Goal: Information Seeking & Learning: Compare options

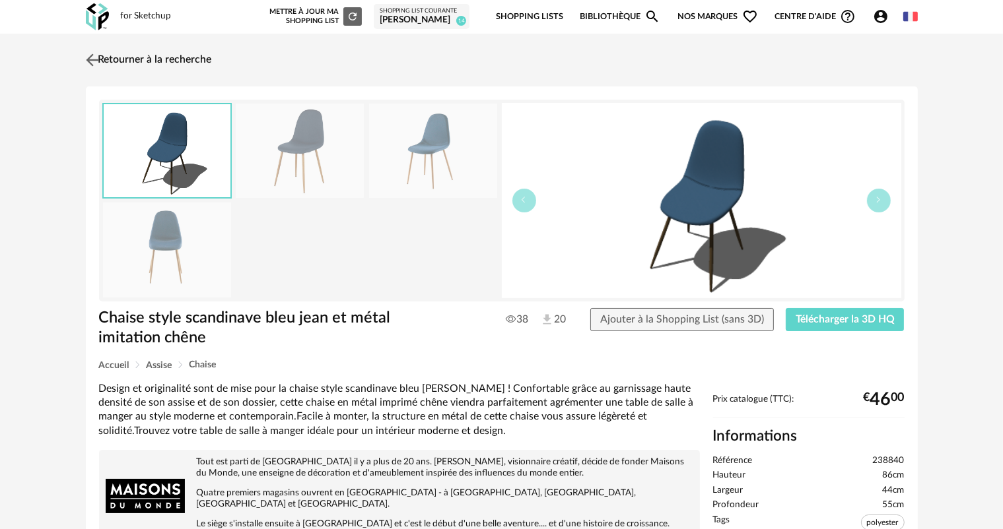
click at [94, 59] on img at bounding box center [92, 59] width 19 height 19
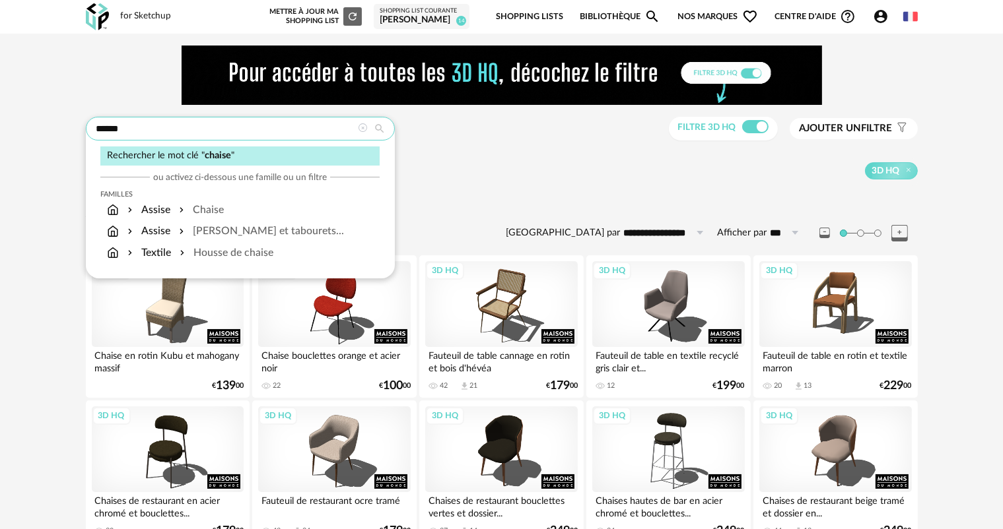
drag, startPoint x: 153, startPoint y: 125, endPoint x: 85, endPoint y: 134, distance: 68.5
click at [86, 134] on div "******" at bounding box center [240, 129] width 309 height 24
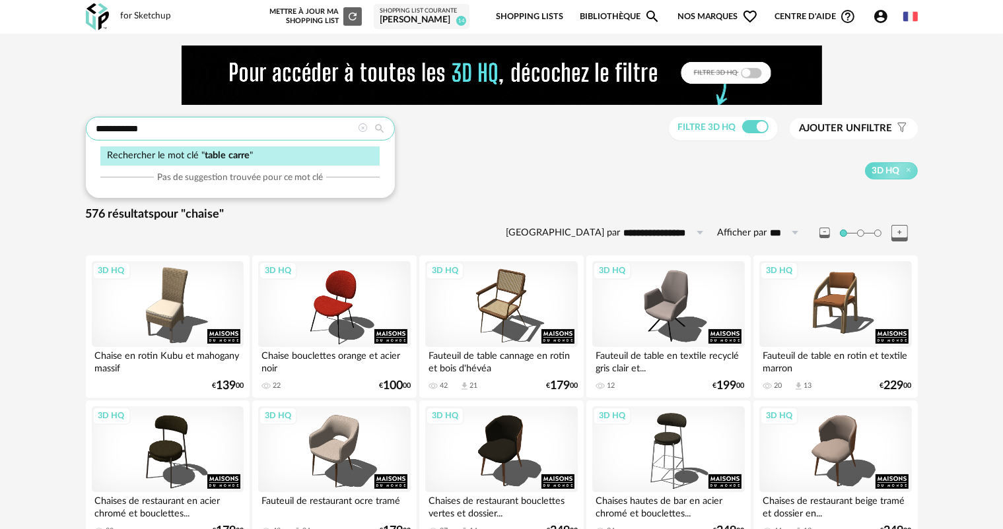
type input "**********"
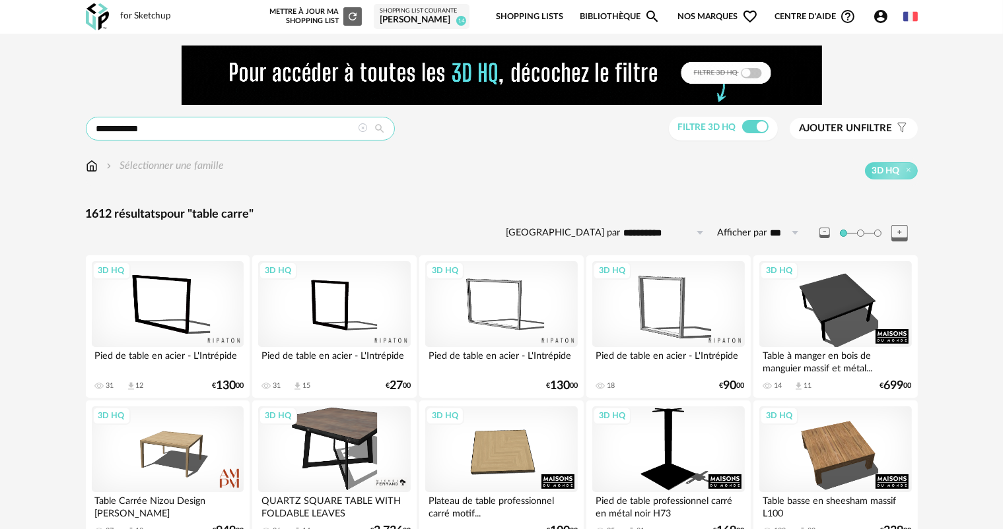
drag, startPoint x: 120, startPoint y: 127, endPoint x: 169, endPoint y: 128, distance: 48.9
click at [169, 128] on input "**********" at bounding box center [240, 129] width 309 height 24
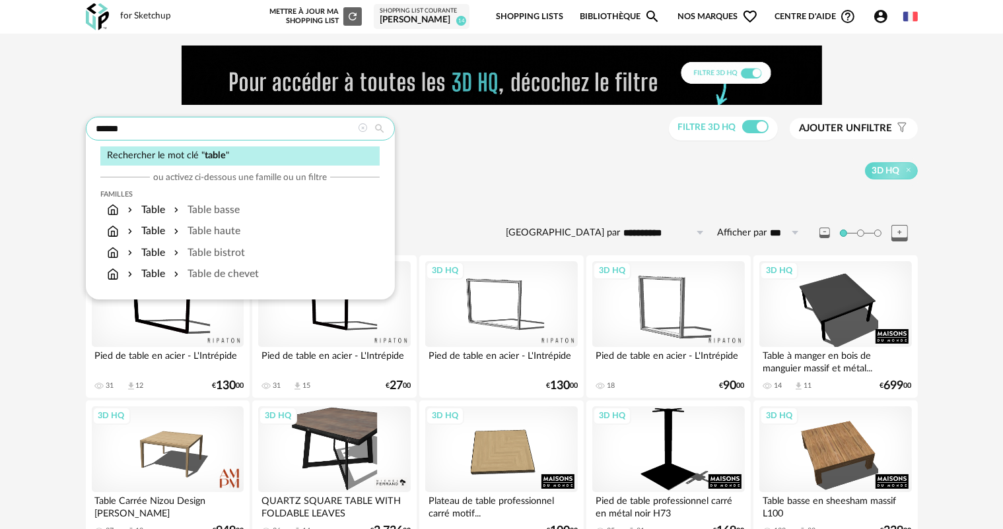
type input "*****"
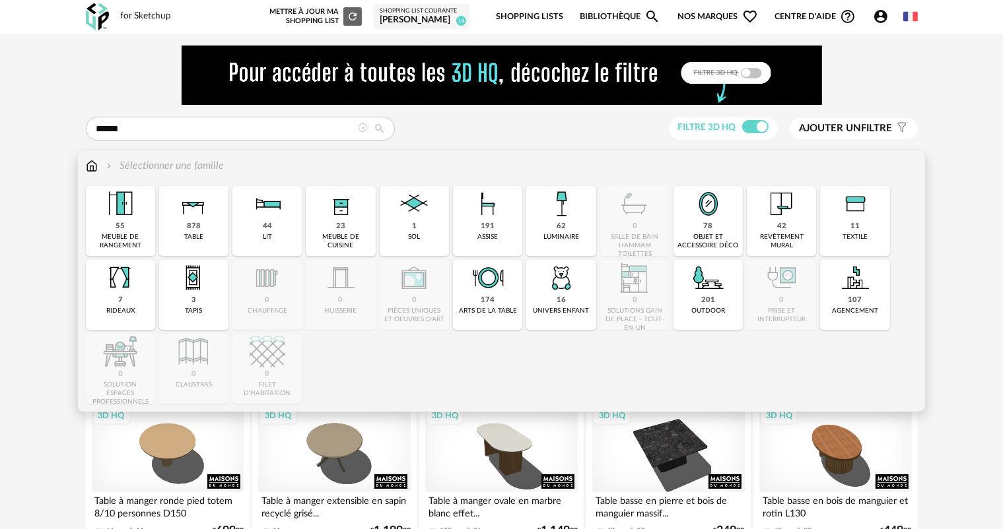
click at [193, 221] on img at bounding box center [194, 204] width 36 height 36
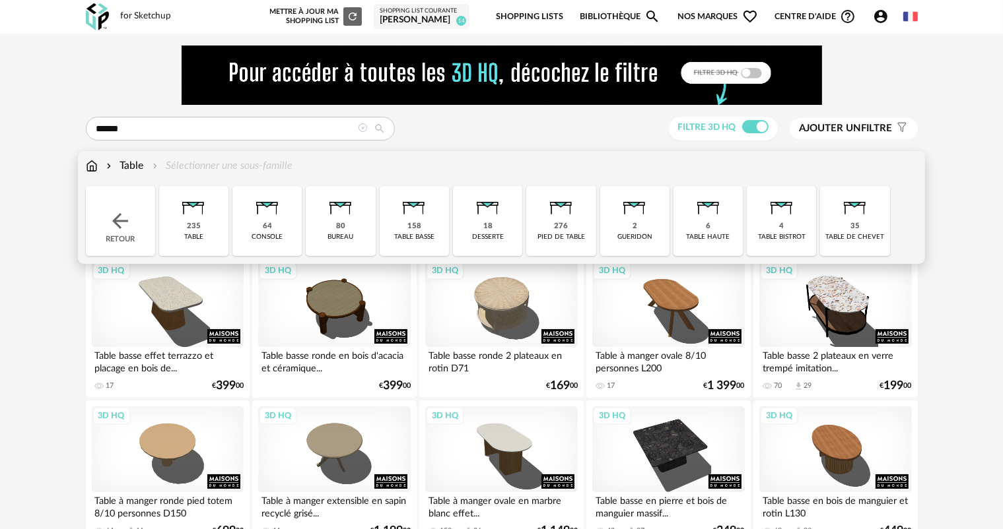
click at [190, 224] on div "235" at bounding box center [194, 227] width 14 height 10
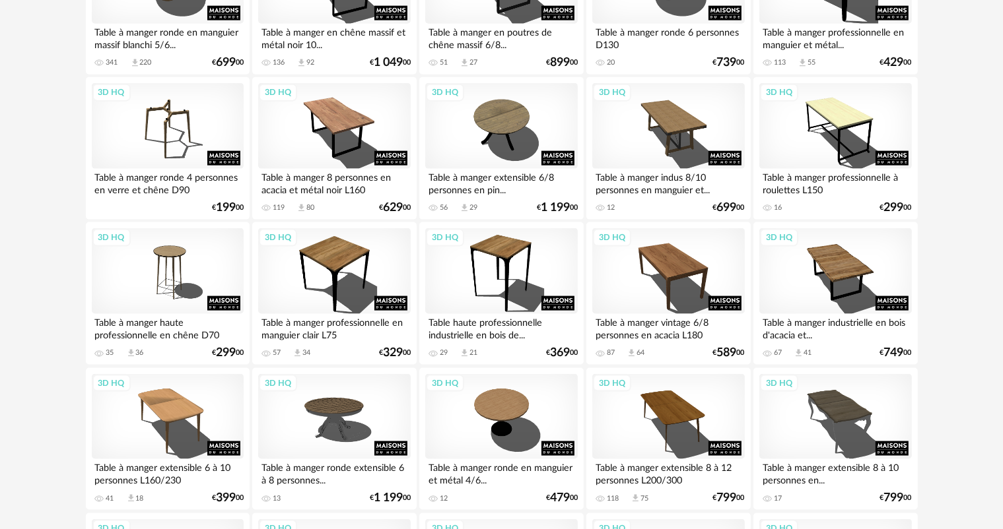
scroll to position [1783, 0]
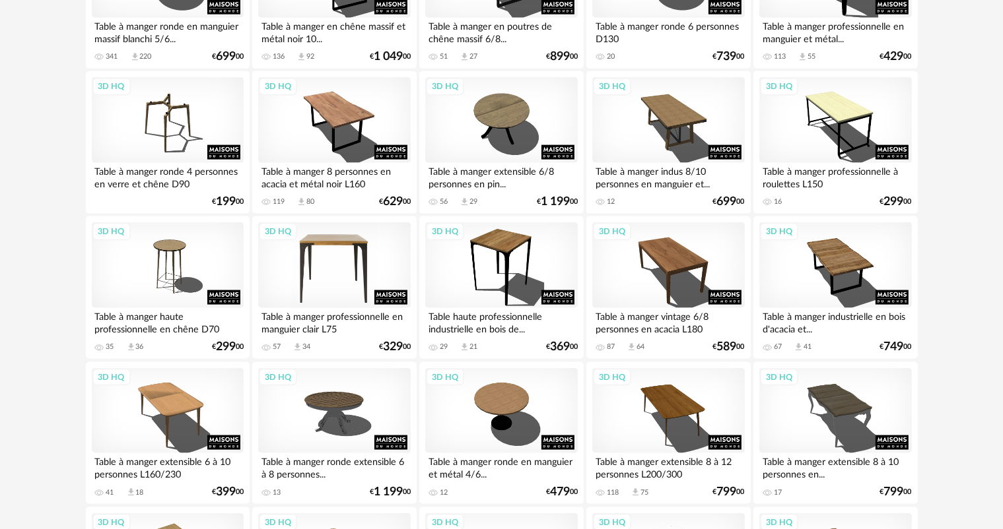
click at [321, 252] on div "3D HQ" at bounding box center [334, 265] width 152 height 86
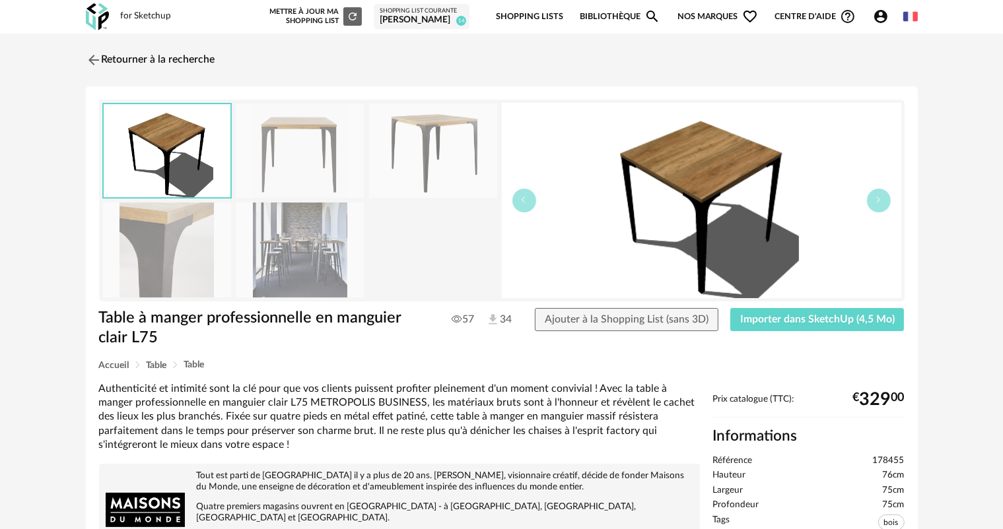
click at [291, 168] on img at bounding box center [300, 151] width 128 height 94
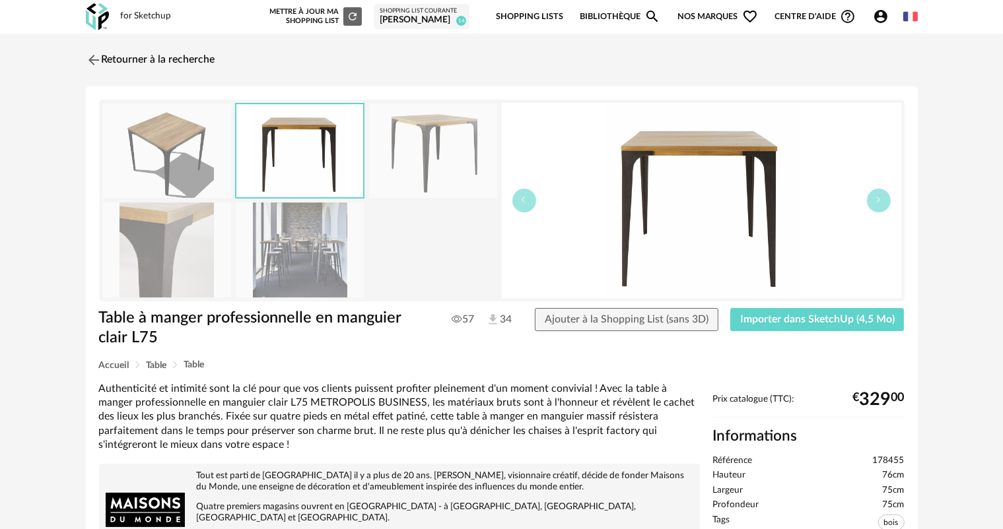
click at [428, 158] on img at bounding box center [433, 151] width 128 height 94
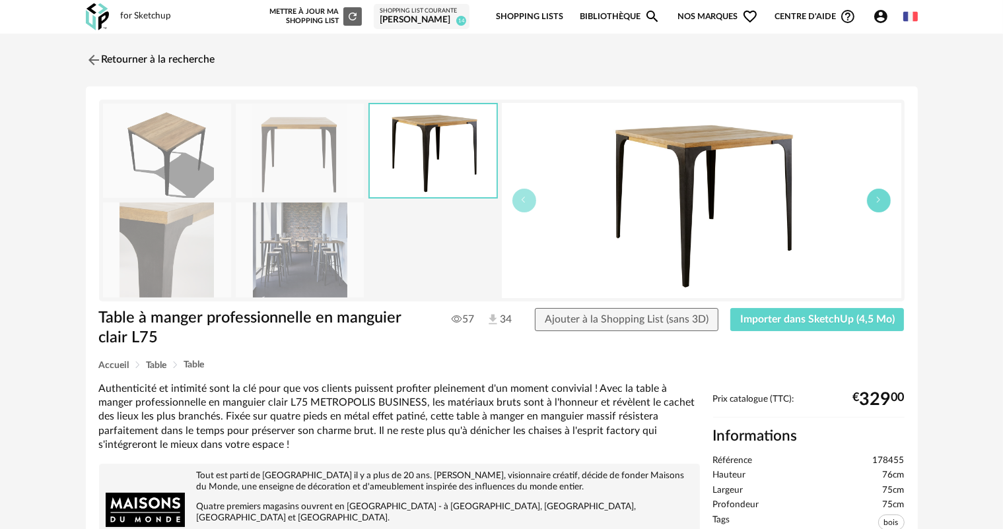
click at [881, 202] on icon "button" at bounding box center [879, 200] width 8 height 8
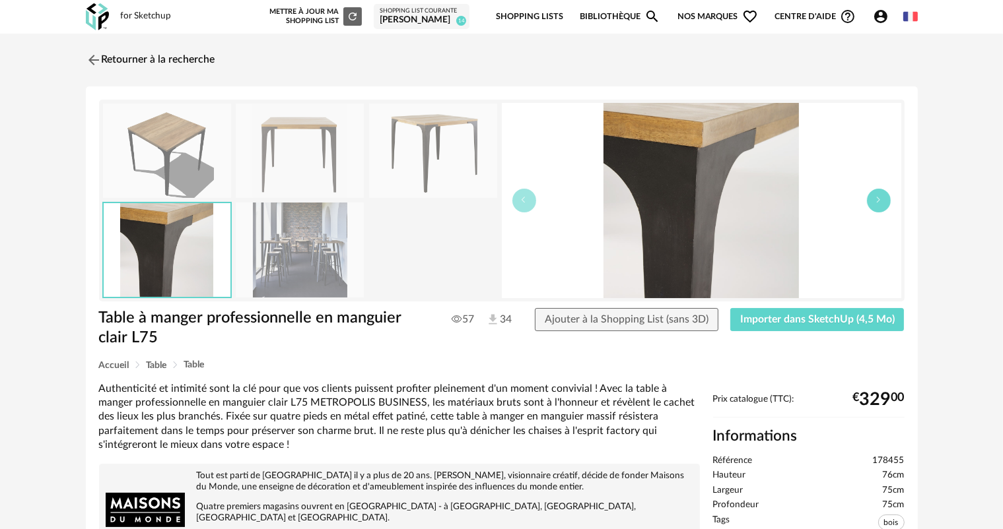
click at [881, 202] on icon "button" at bounding box center [879, 200] width 8 height 8
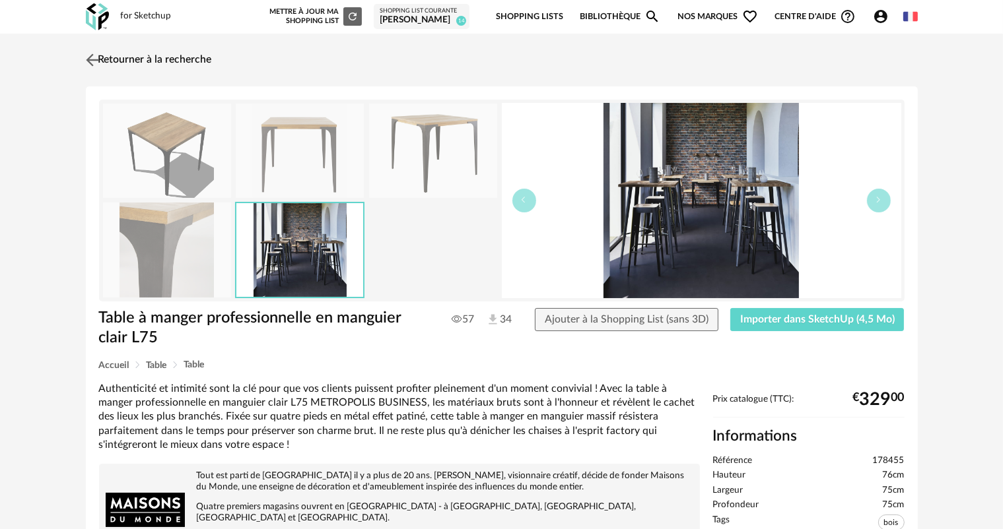
click at [95, 59] on img at bounding box center [92, 59] width 19 height 19
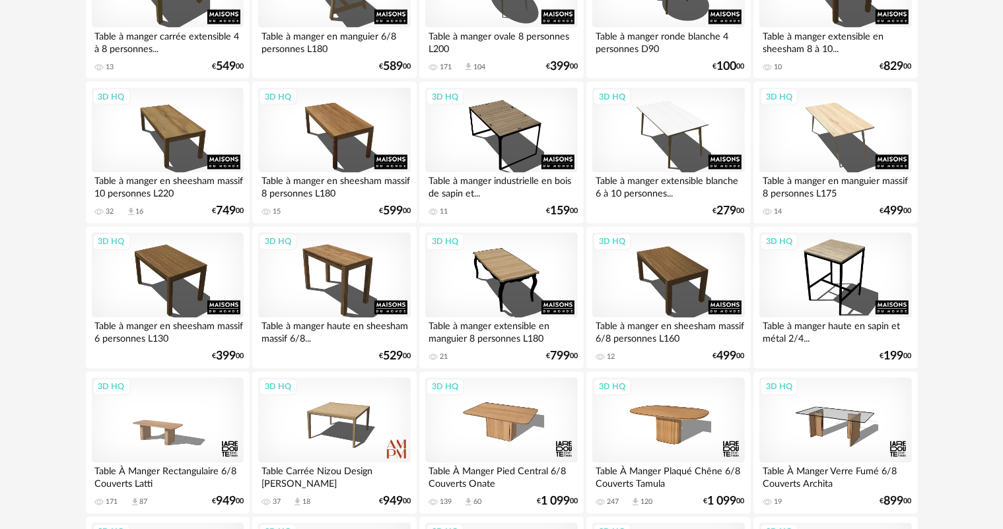
scroll to position [2377, 0]
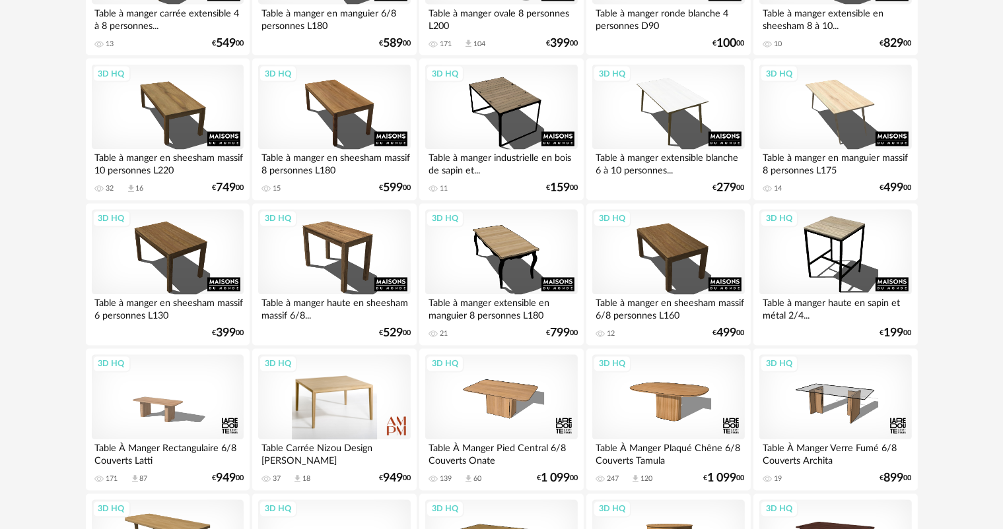
click at [328, 412] on div "3D HQ" at bounding box center [334, 398] width 152 height 86
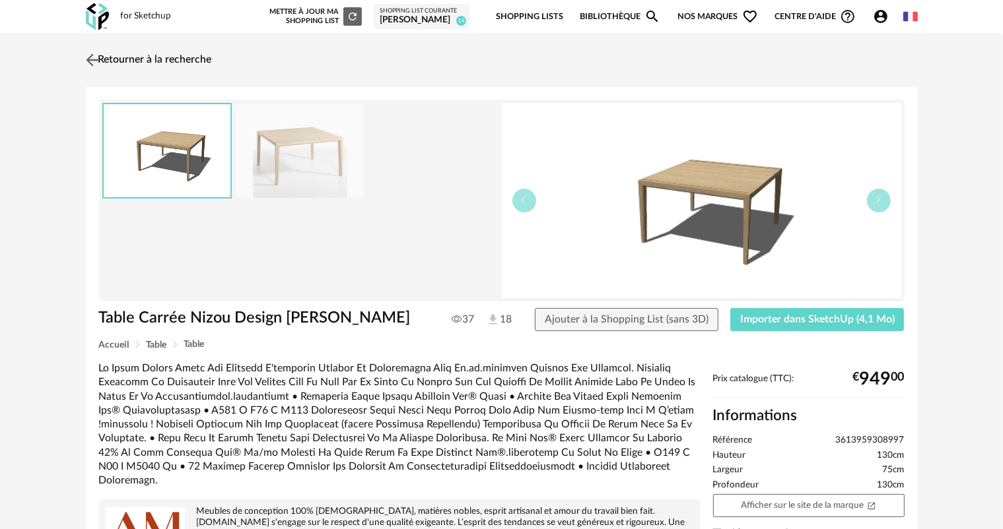
click at [90, 55] on img at bounding box center [92, 59] width 19 height 19
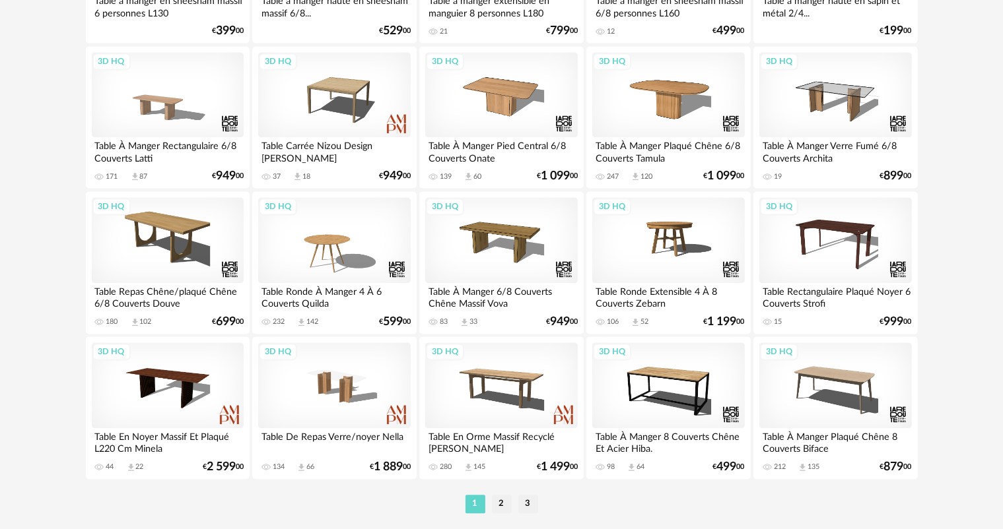
scroll to position [2718, 0]
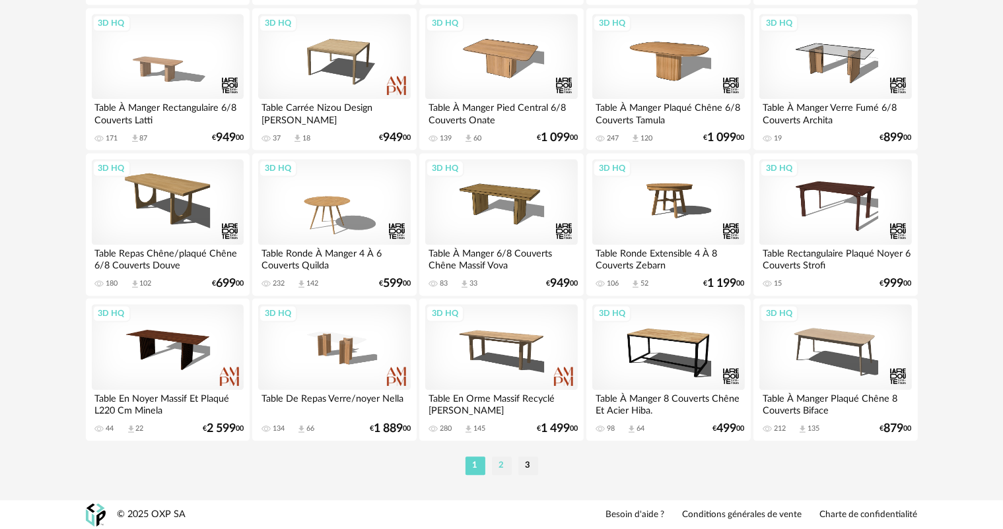
click at [498, 462] on li "2" at bounding box center [502, 466] width 20 height 18
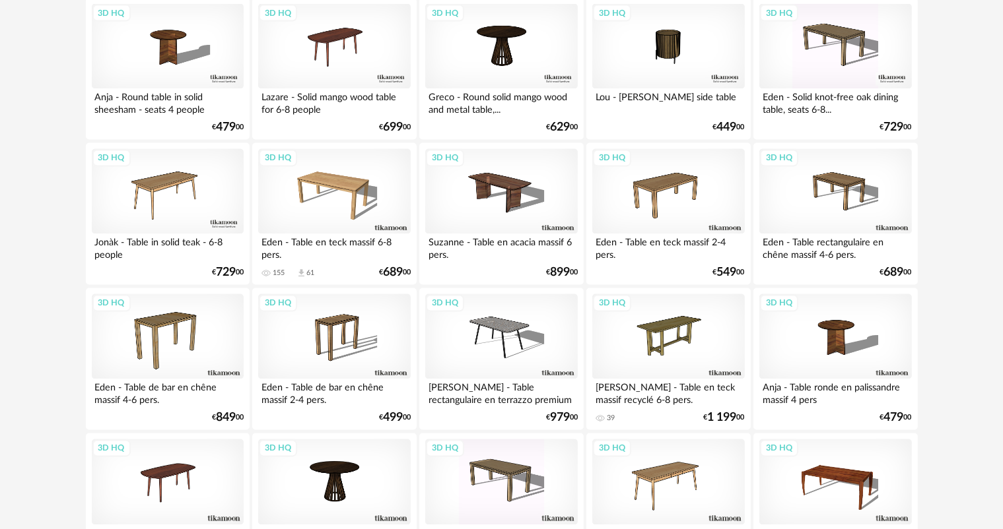
scroll to position [2443, 0]
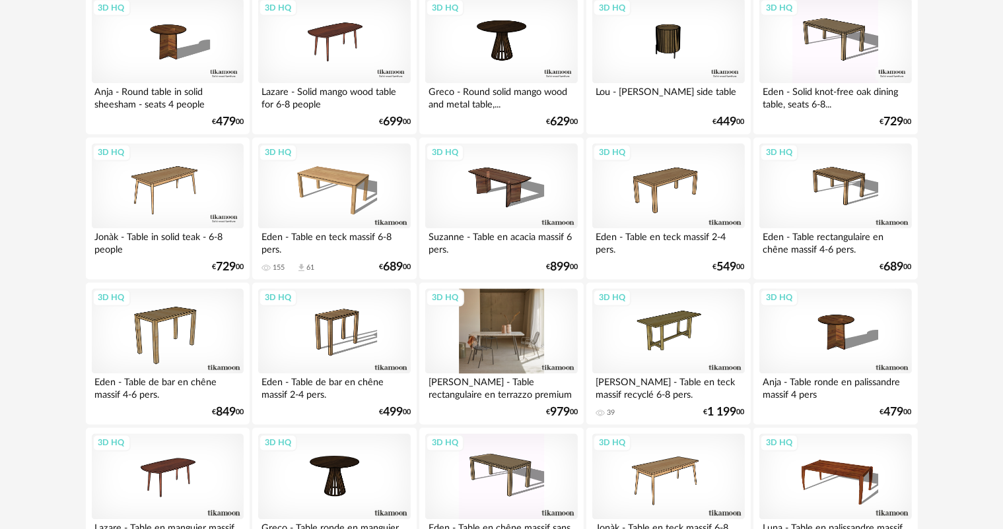
click at [530, 355] on div "3D HQ" at bounding box center [501, 332] width 152 height 86
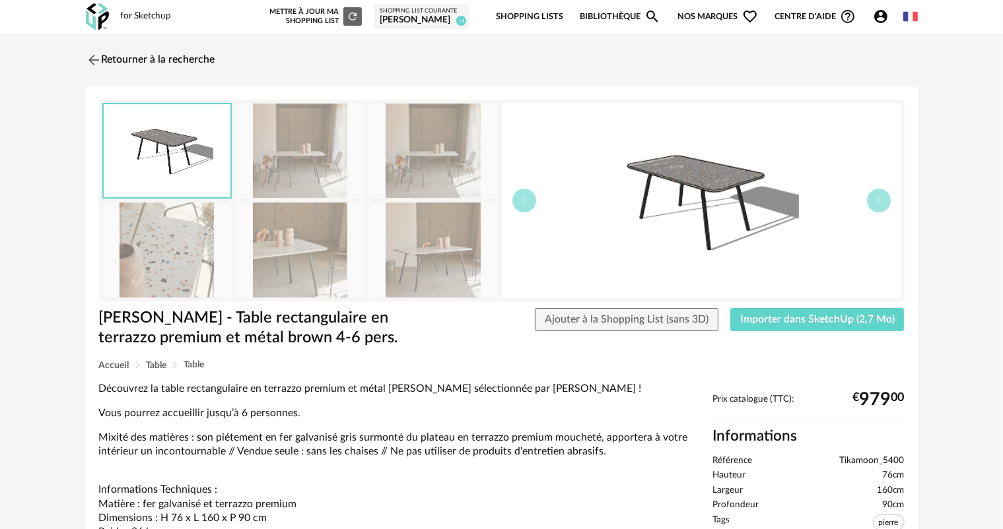
click at [333, 166] on img at bounding box center [300, 151] width 128 height 94
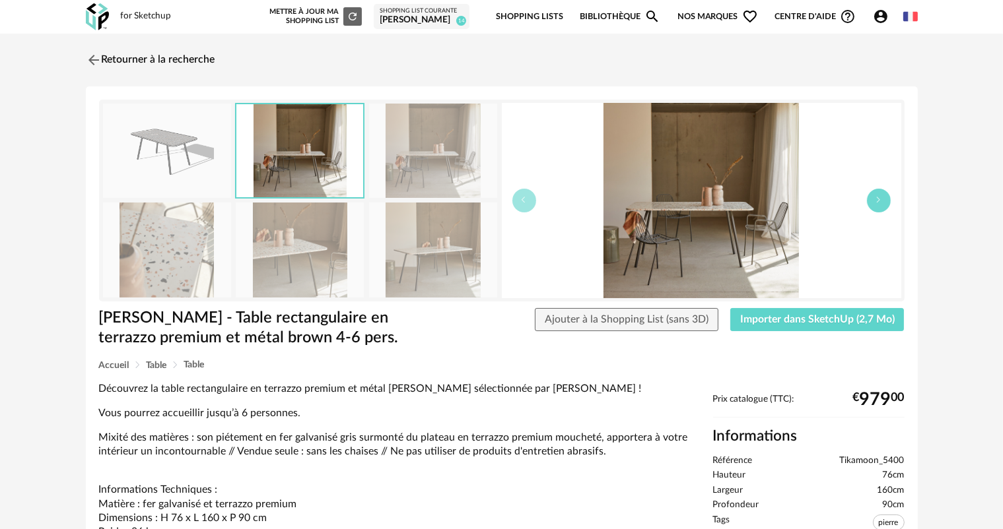
click at [879, 201] on icon "button" at bounding box center [879, 200] width 8 height 8
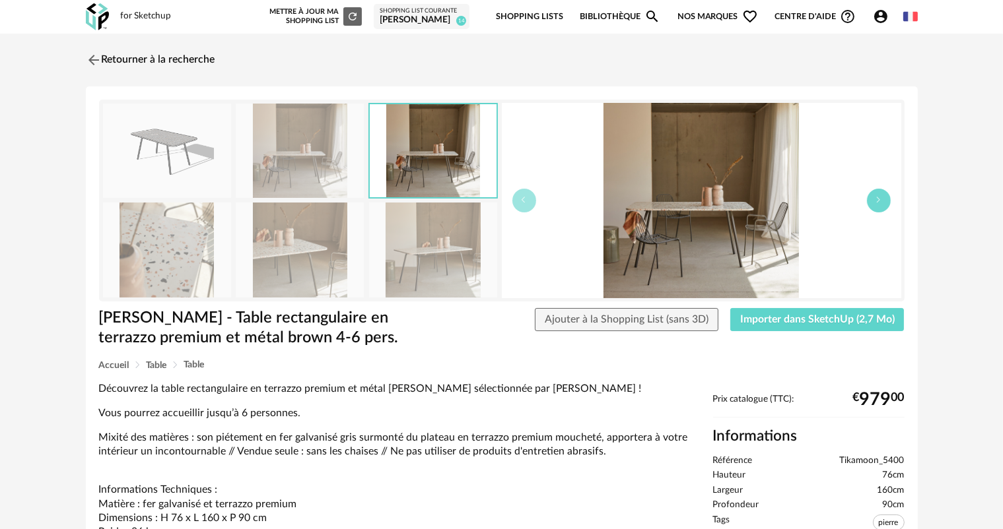
click at [879, 201] on icon "button" at bounding box center [879, 200] width 8 height 8
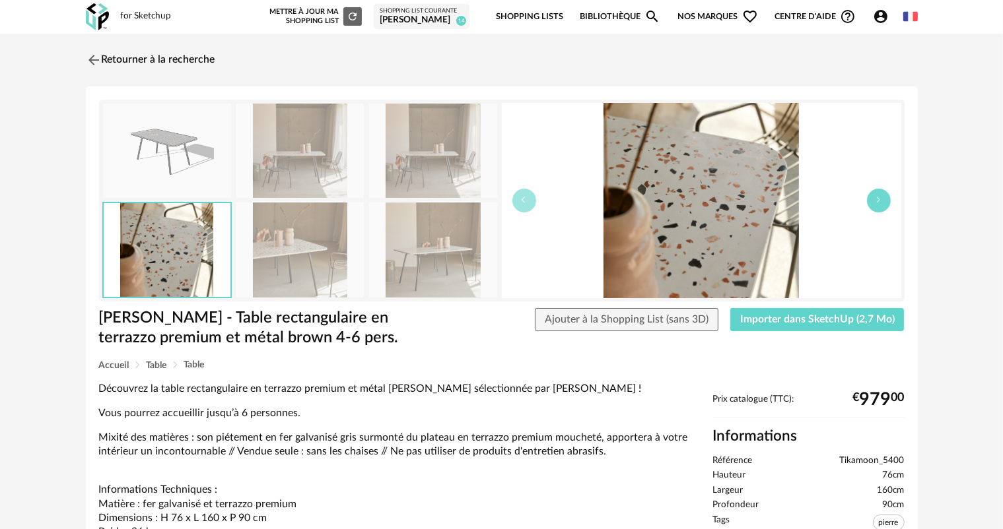
click at [879, 201] on icon "button" at bounding box center [879, 200] width 8 height 8
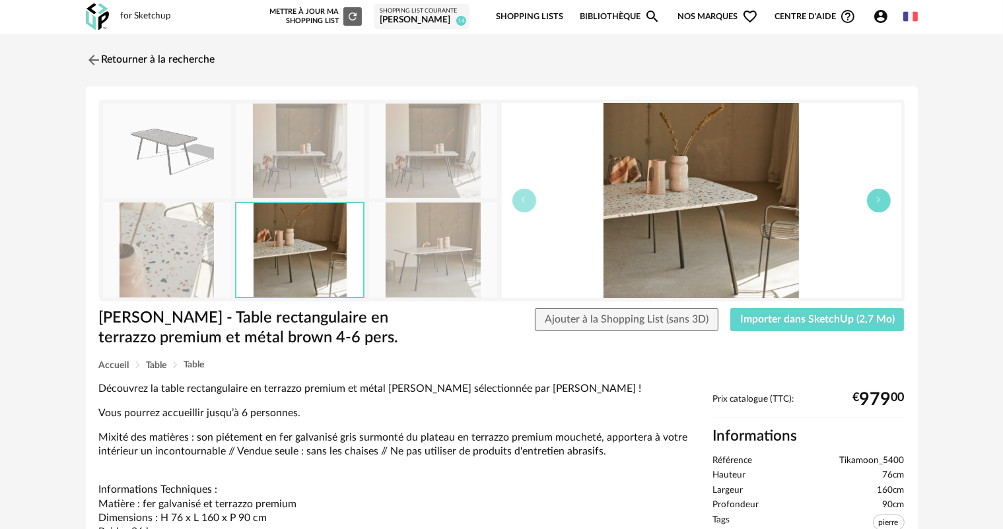
click at [879, 201] on icon "button" at bounding box center [879, 200] width 8 height 8
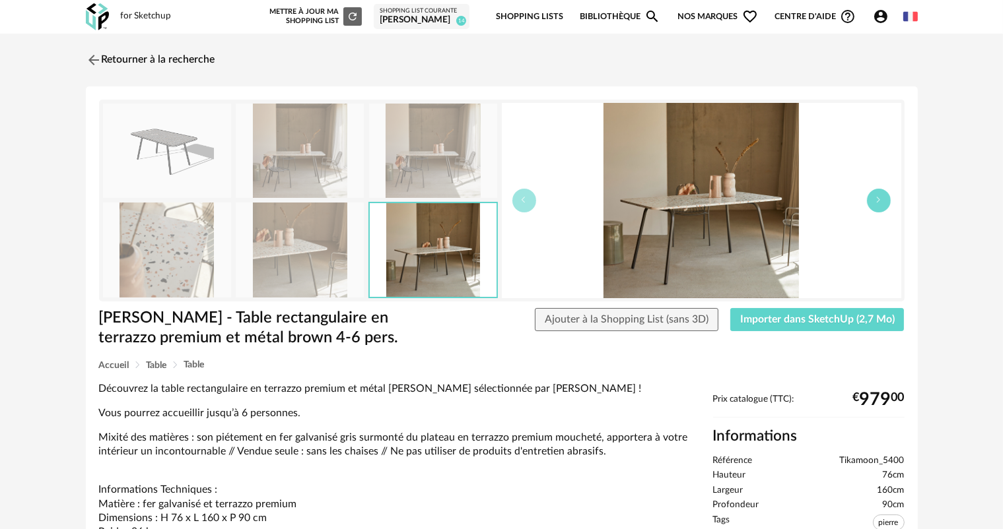
click at [879, 201] on icon "button" at bounding box center [879, 200] width 8 height 8
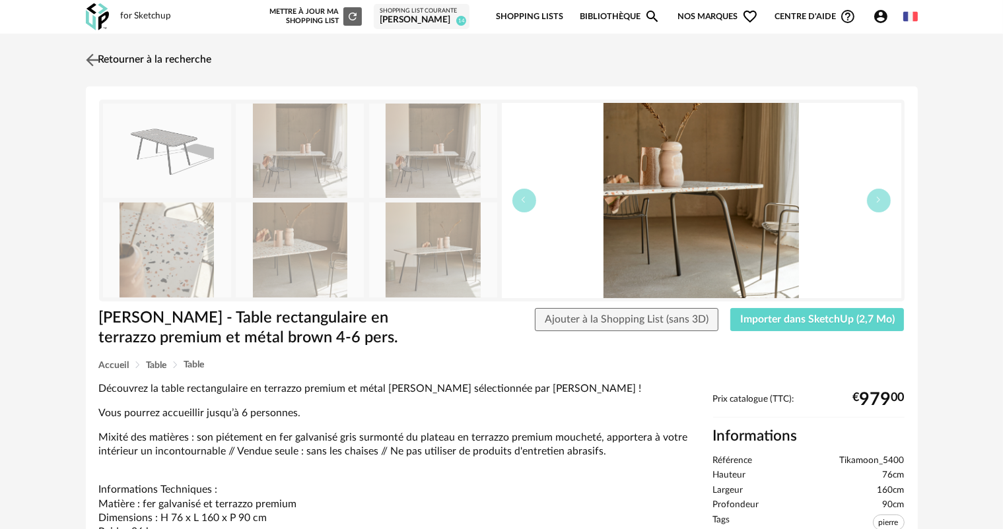
click at [92, 53] on img at bounding box center [92, 59] width 19 height 19
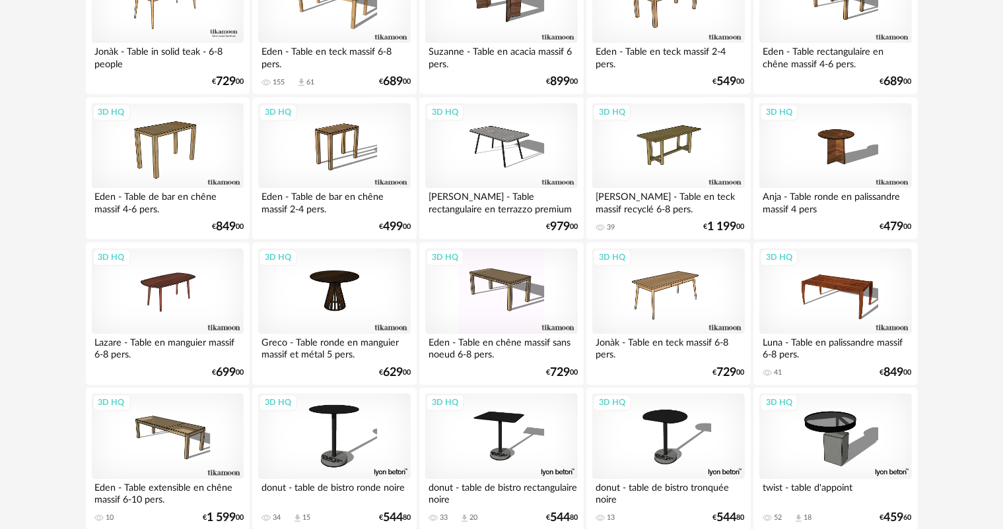
scroll to position [2707, 0]
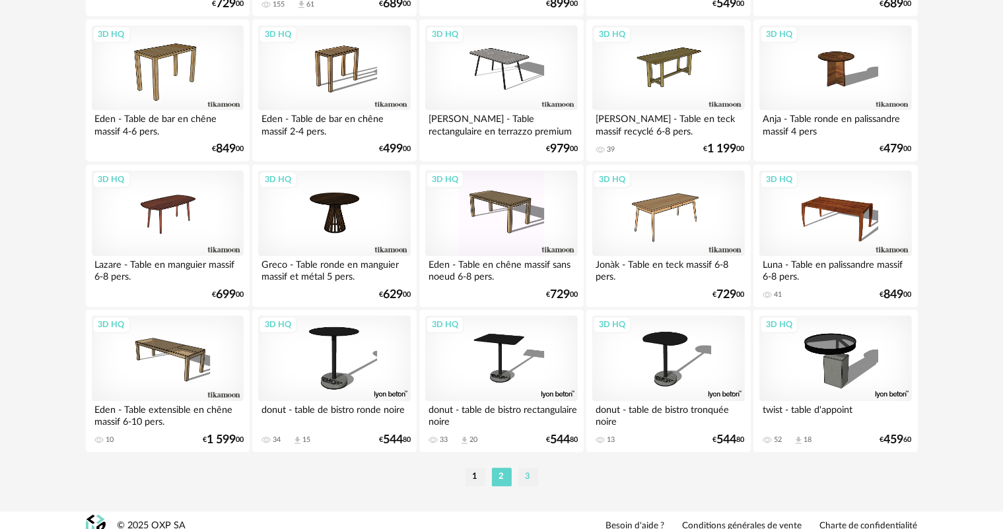
click at [531, 479] on li "3" at bounding box center [528, 477] width 20 height 18
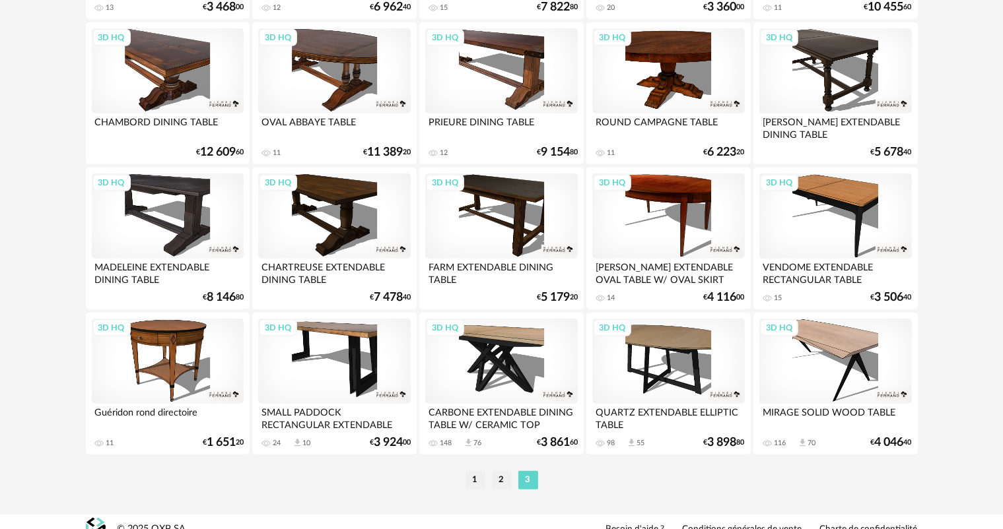
scroll to position [829, 0]
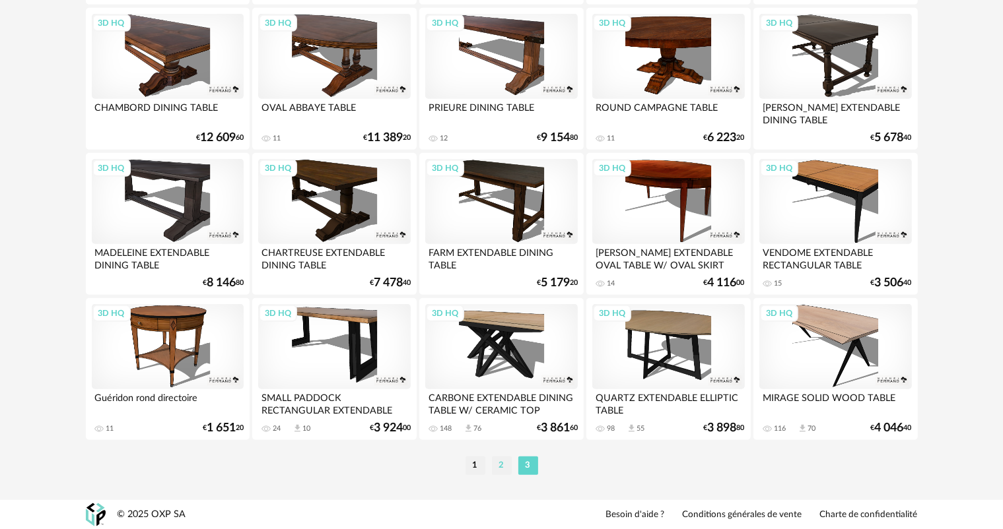
click at [499, 463] on li "2" at bounding box center [502, 466] width 20 height 18
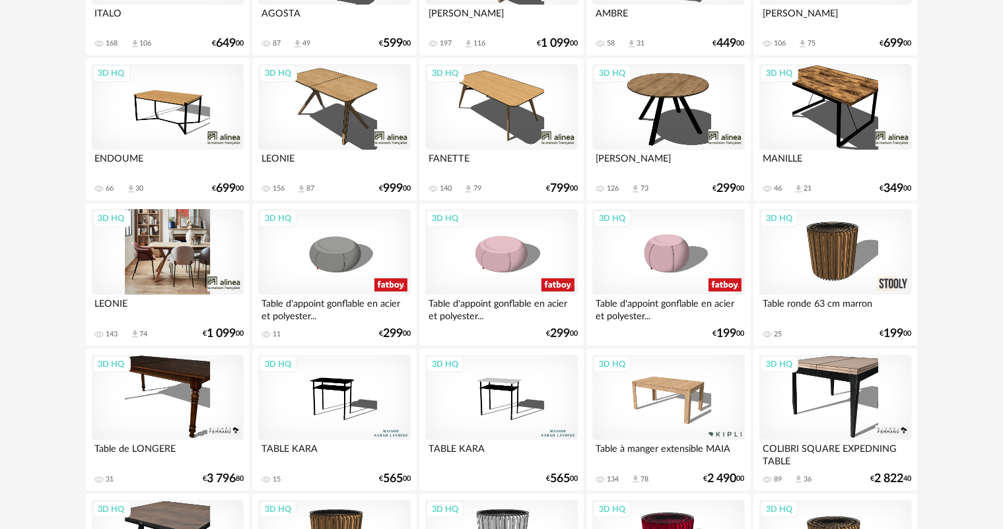
scroll to position [396, 0]
